Goal: Information Seeking & Learning: Compare options

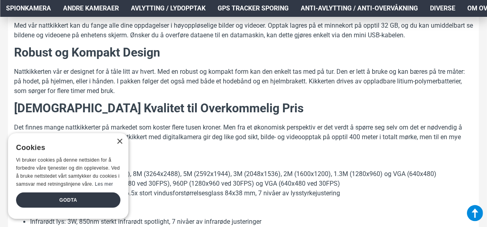
scroll to position [522, 0]
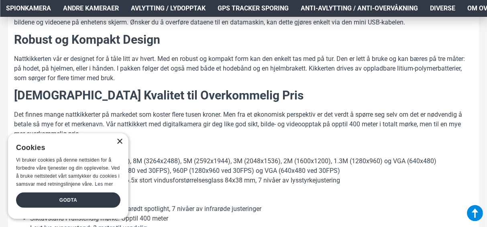
click at [119, 141] on div "×" at bounding box center [120, 142] width 6 height 6
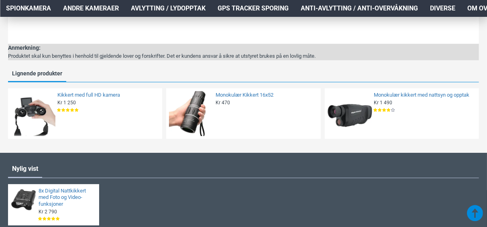
scroll to position [1134, 0]
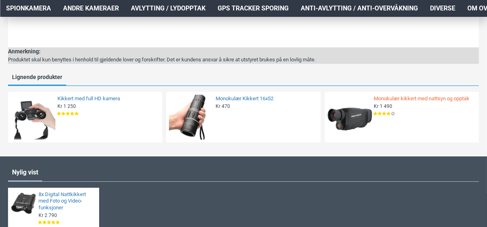
click at [409, 99] on link "Monokulær kikkert med nattsyn og opptak" at bounding box center [424, 99] width 100 height 7
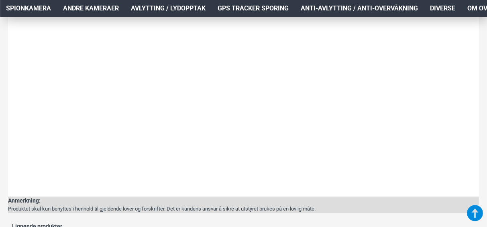
scroll to position [849, 0]
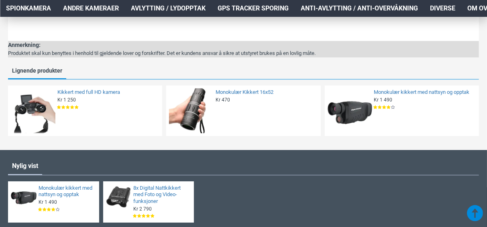
scroll to position [1174, 0]
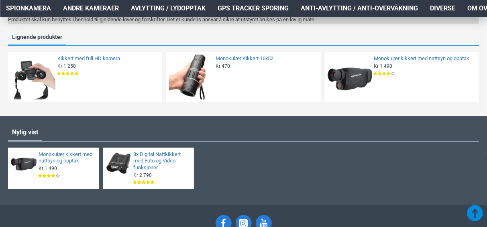
click at [196, 81] on img at bounding box center [191, 77] width 45 height 45
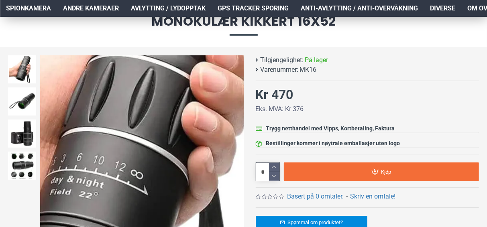
scroll to position [81, 0]
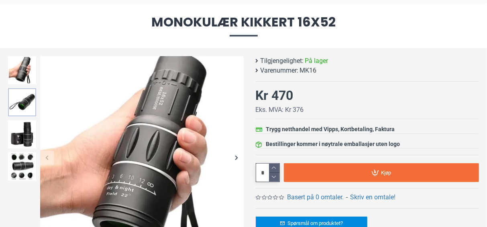
click at [20, 103] on img at bounding box center [22, 102] width 28 height 28
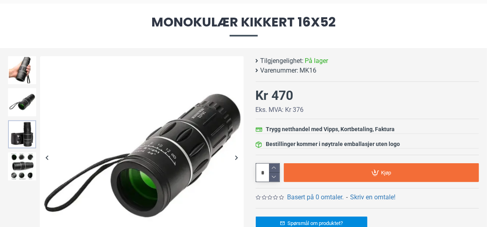
click at [15, 133] on img at bounding box center [22, 135] width 28 height 28
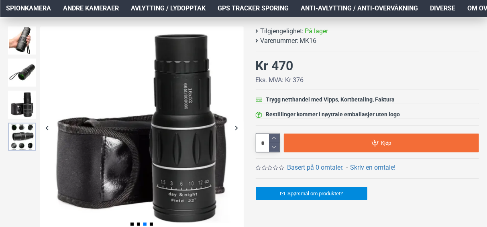
scroll to position [121, 0]
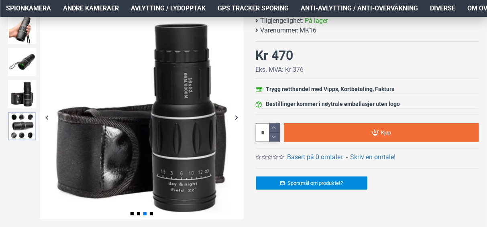
click at [18, 128] on img at bounding box center [22, 127] width 28 height 28
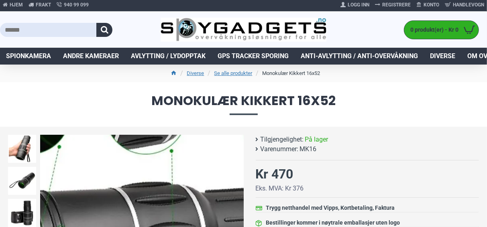
scroll to position [1, 0]
